Goal: Task Accomplishment & Management: Use online tool/utility

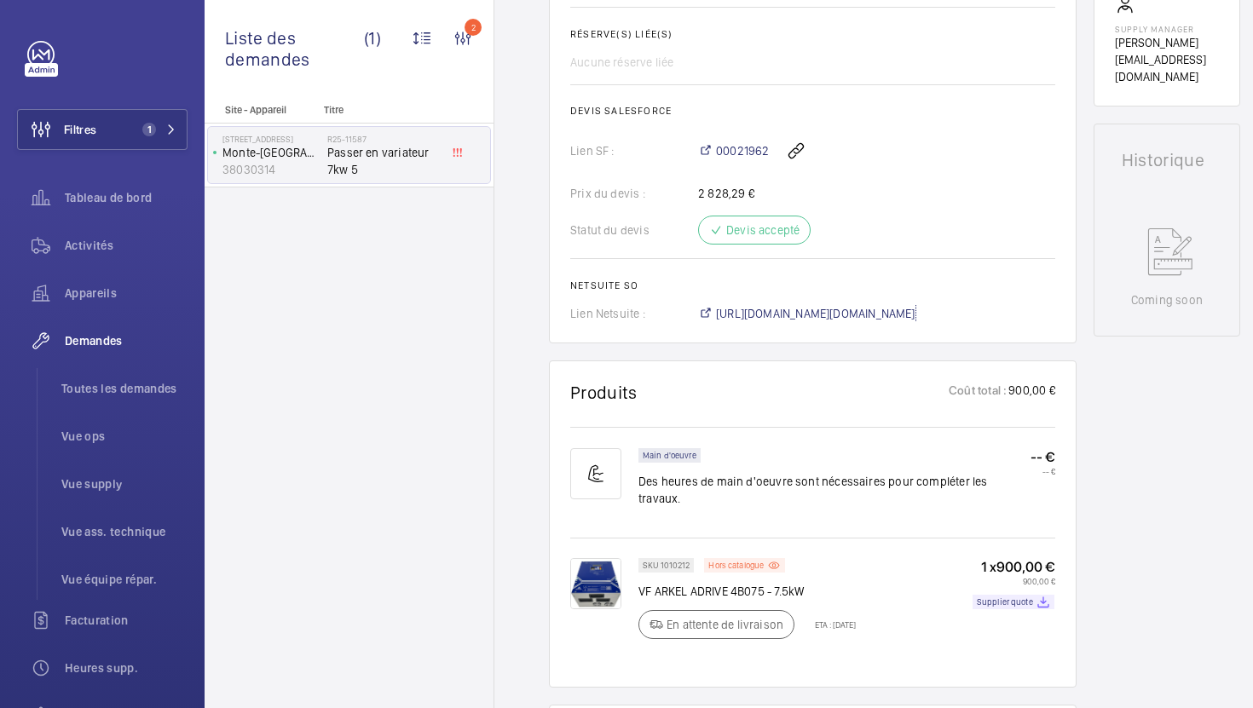
scroll to position [697, 0]
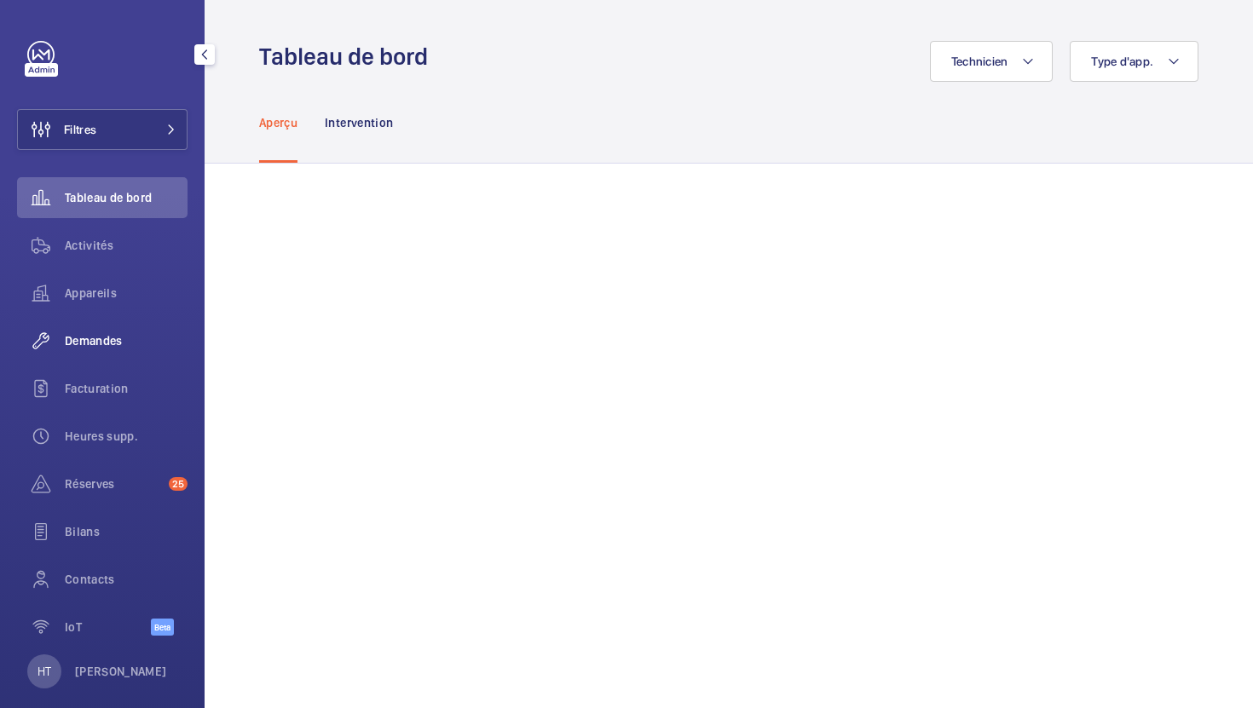
click at [110, 324] on div "Demandes" at bounding box center [102, 340] width 170 height 41
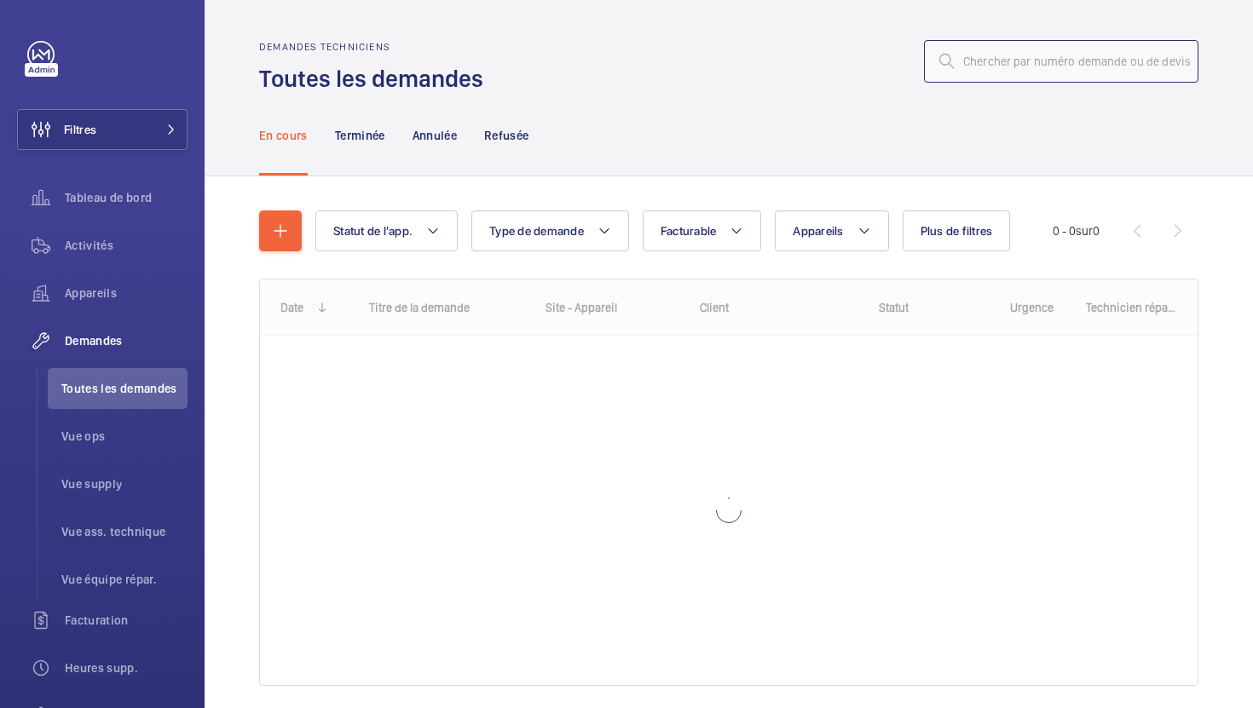
click at [1097, 61] on input "text" at bounding box center [1061, 61] width 274 height 43
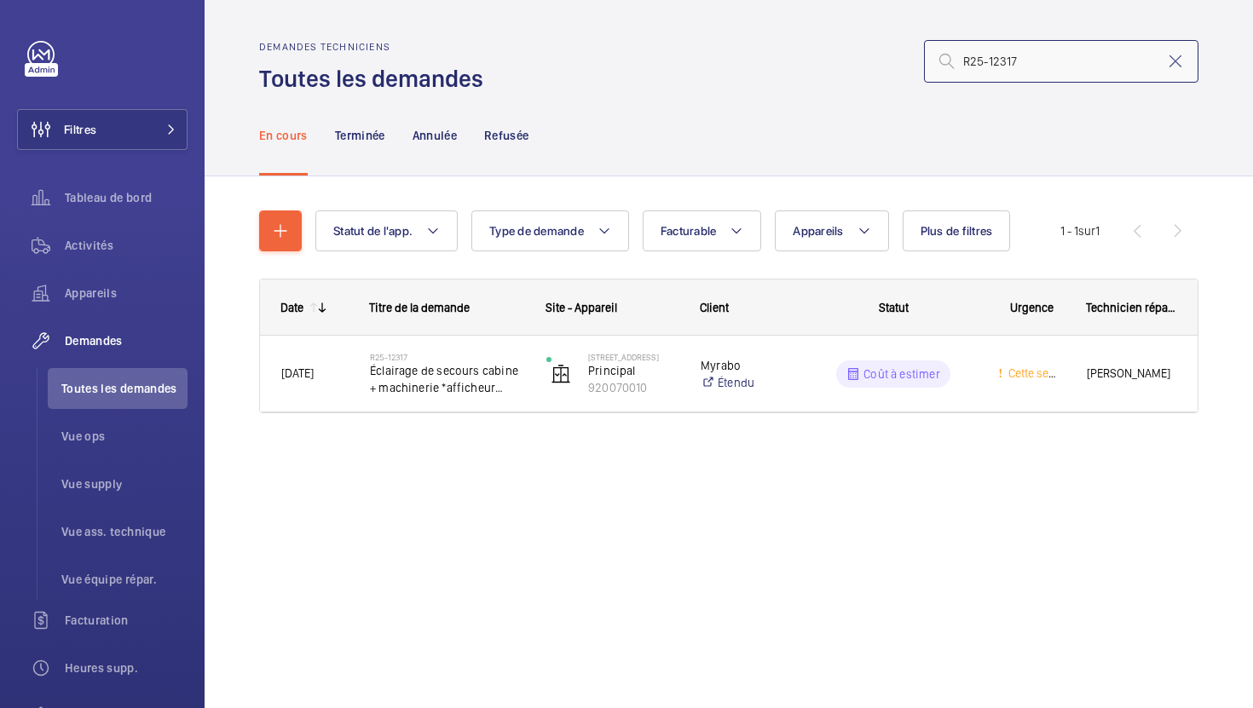
type input "R25-12317"
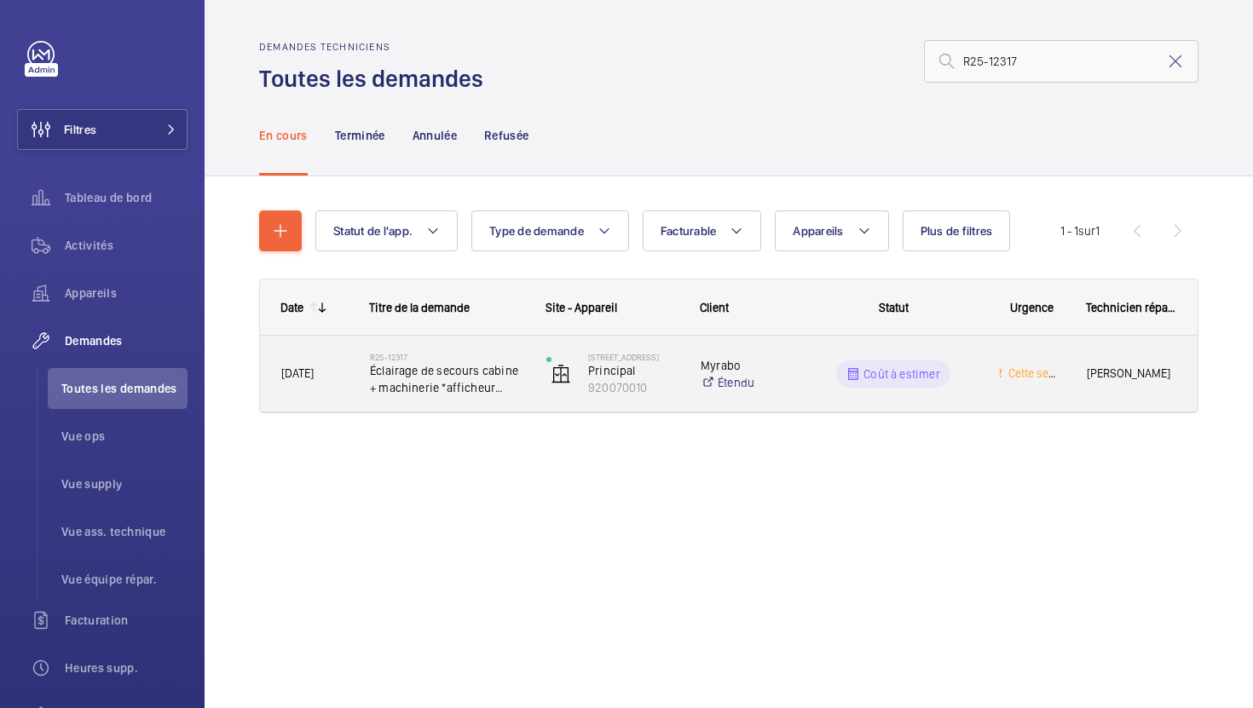
click at [539, 407] on div "118 Boulevard Haussmann Principal 920070010" at bounding box center [602, 374] width 153 height 70
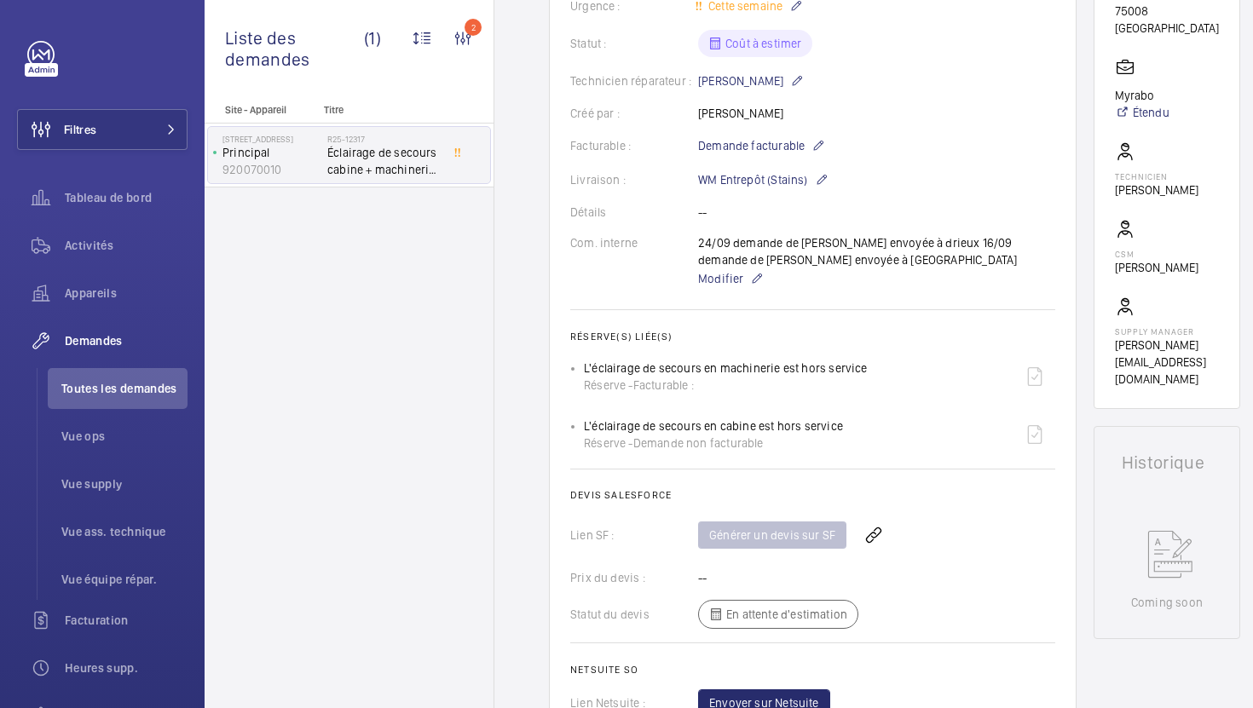
scroll to position [189, 0]
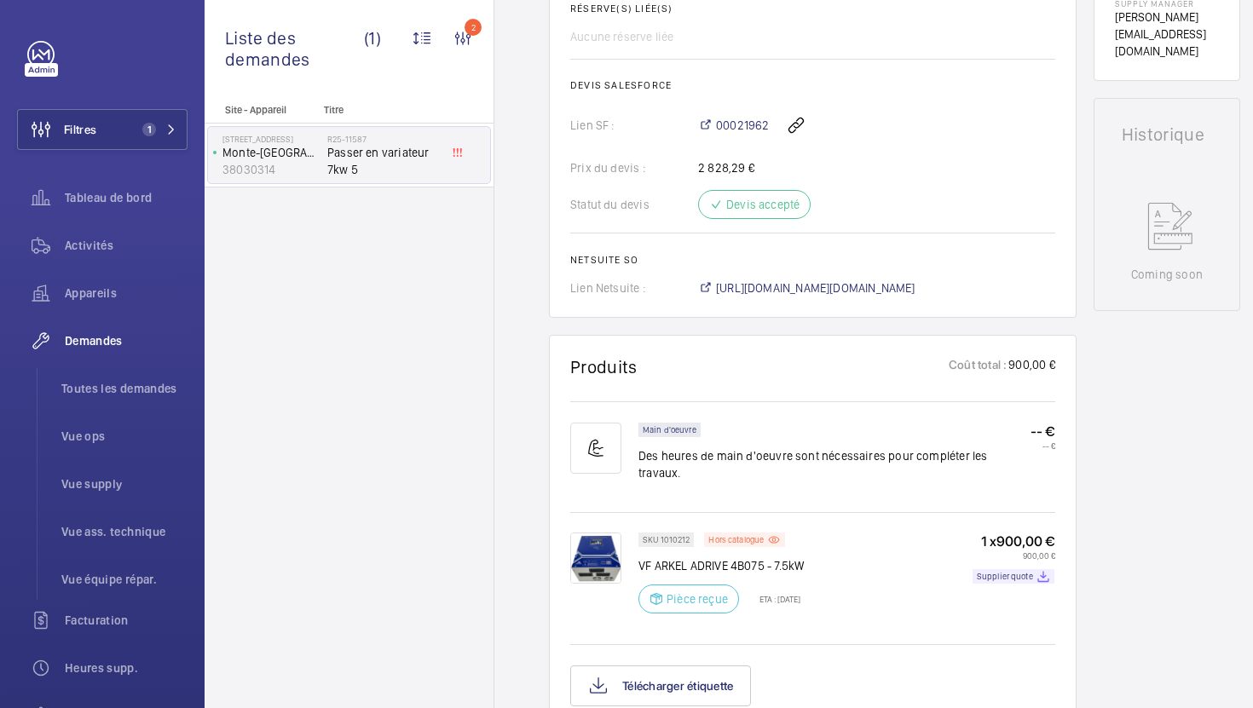
scroll to position [754, 0]
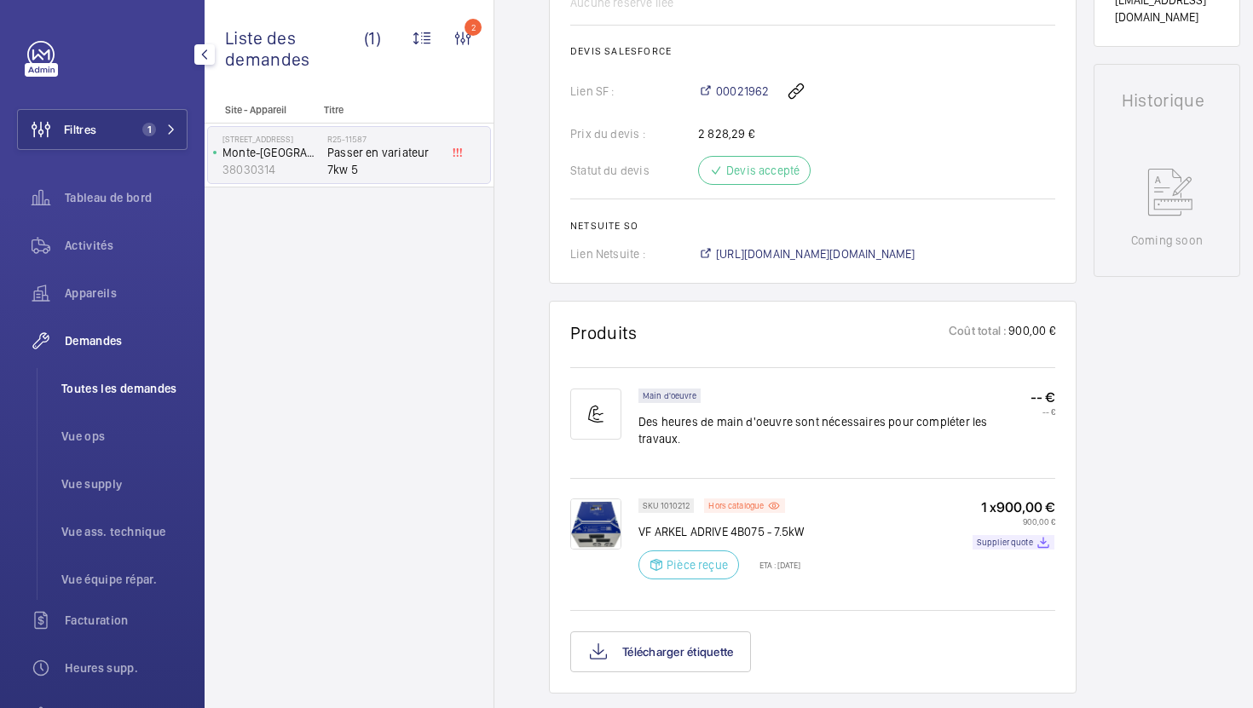
click at [136, 405] on li "Toutes les demandes" at bounding box center [118, 388] width 140 height 41
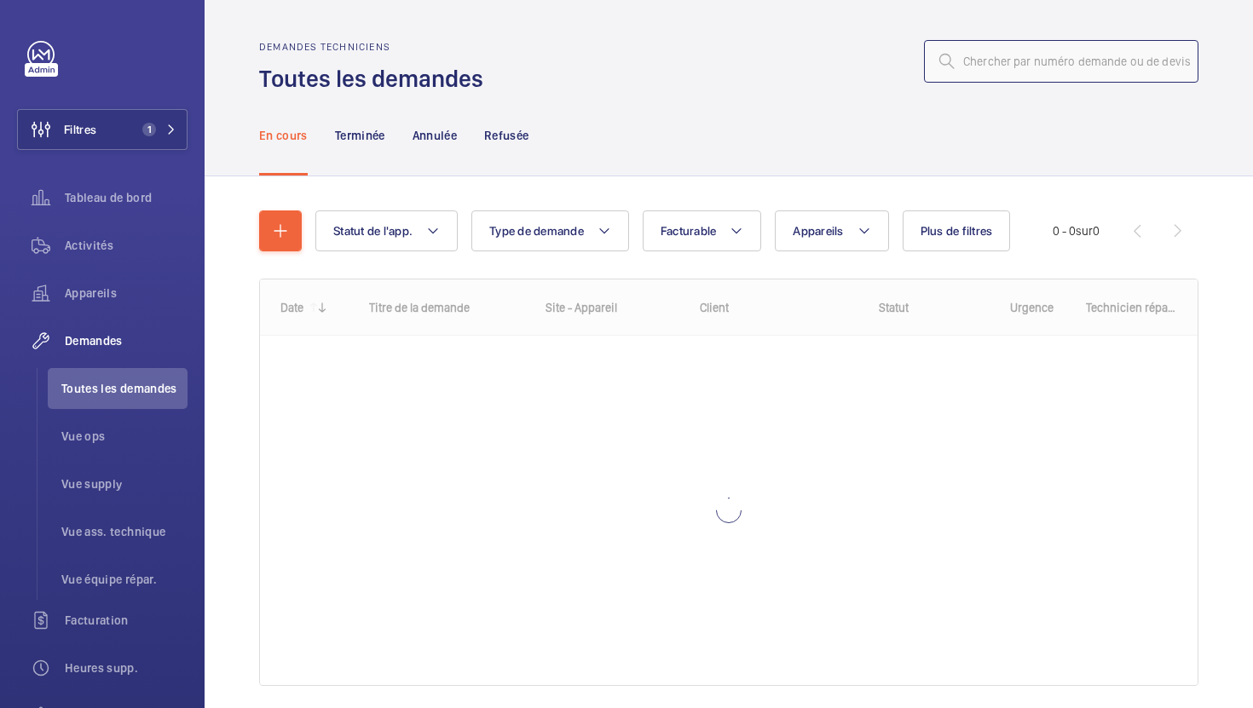
click at [1047, 58] on input "text" at bounding box center [1061, 61] width 274 height 43
paste input "R25-12801"
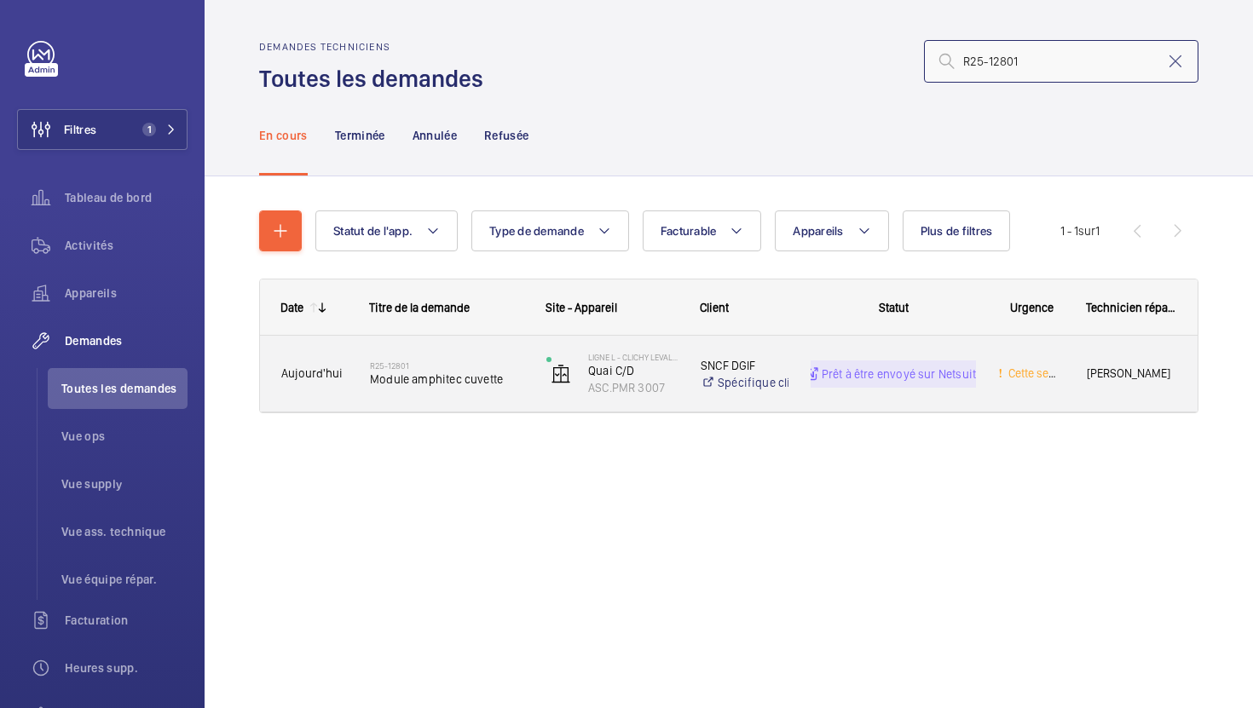
type input "R25-12801"
click at [466, 393] on div "R25-12801 Module amphitec cuvette" at bounding box center [447, 373] width 154 height 49
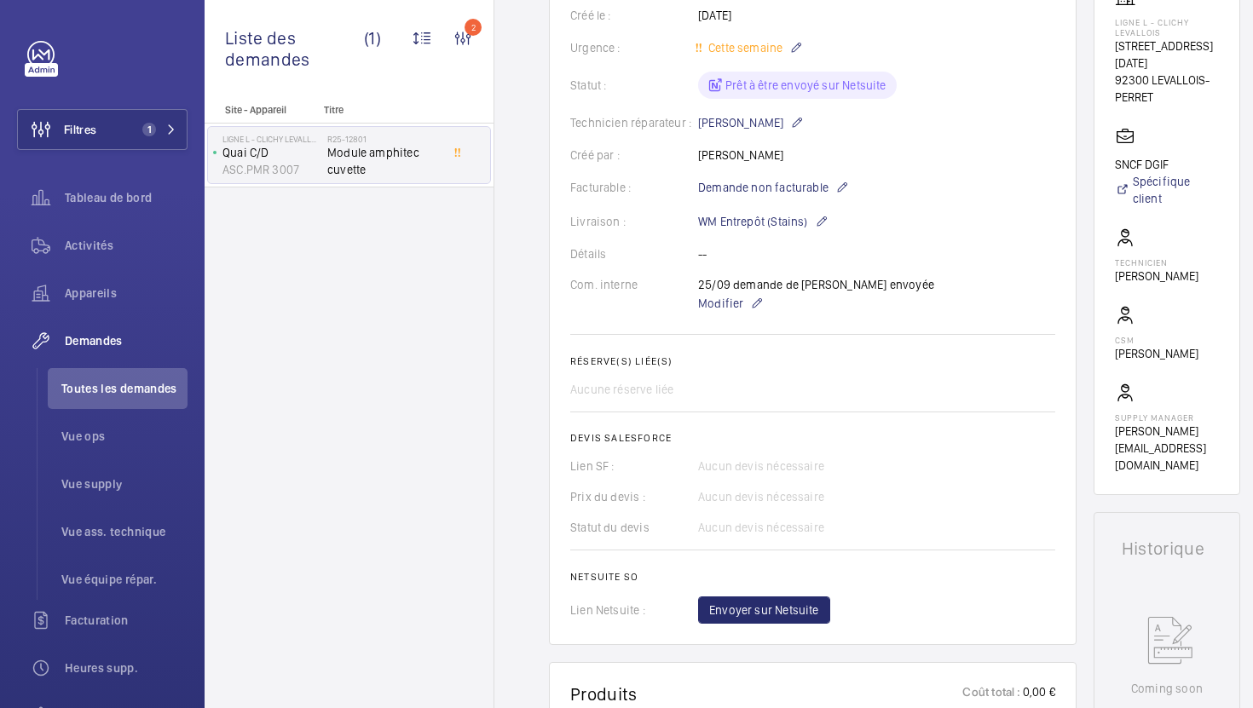
scroll to position [315, 0]
click at [784, 614] on span "Envoyer sur Netsuite" at bounding box center [764, 611] width 110 height 17
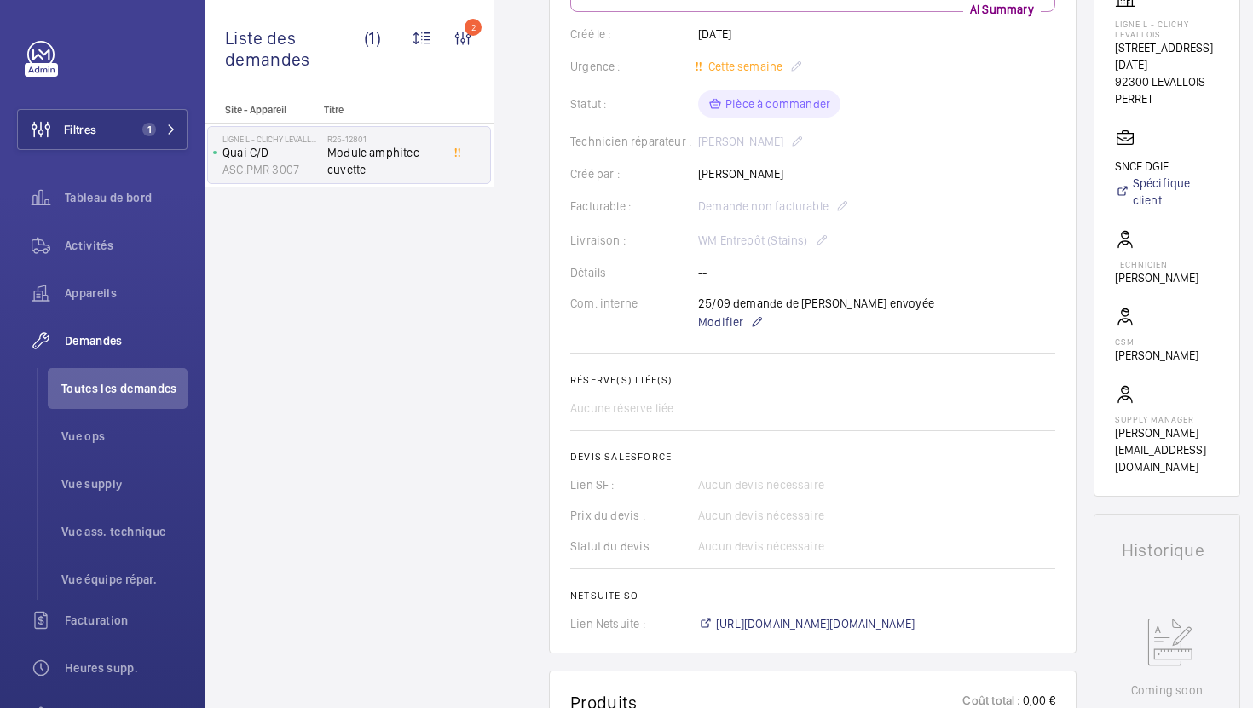
scroll to position [393, 0]
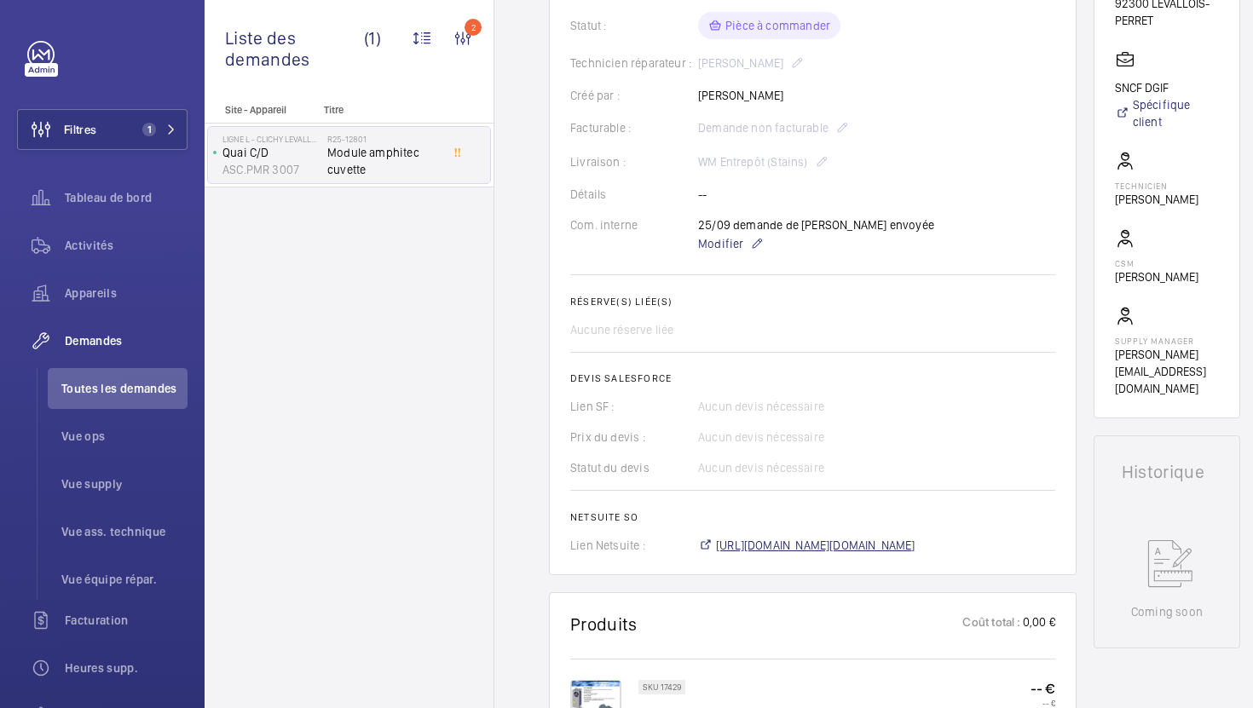
click at [756, 554] on span "https://6461500.app.netsuite.com/app/accounting/transactions/salesord.nl?id=304…" at bounding box center [815, 545] width 199 height 17
